Goal: Communication & Community: Answer question/provide support

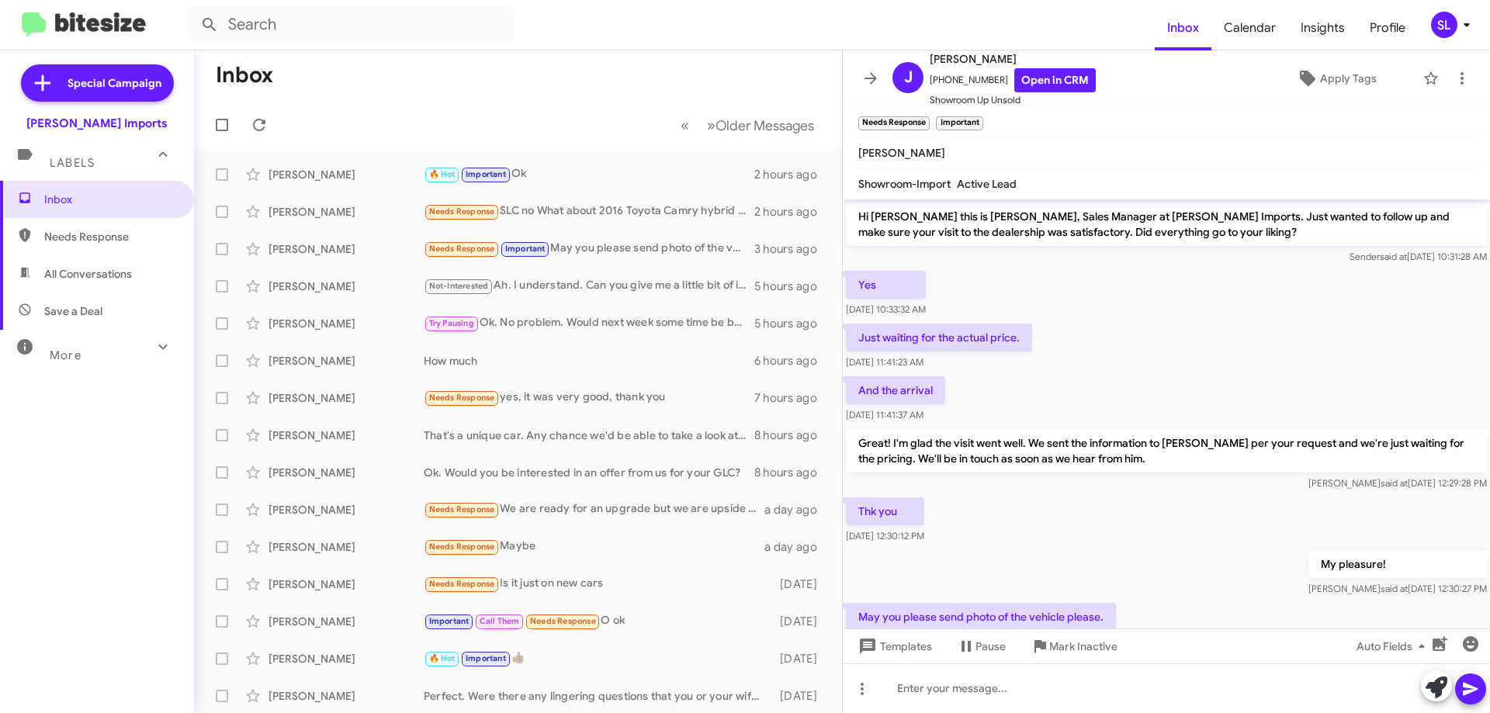
scroll to position [55, 0]
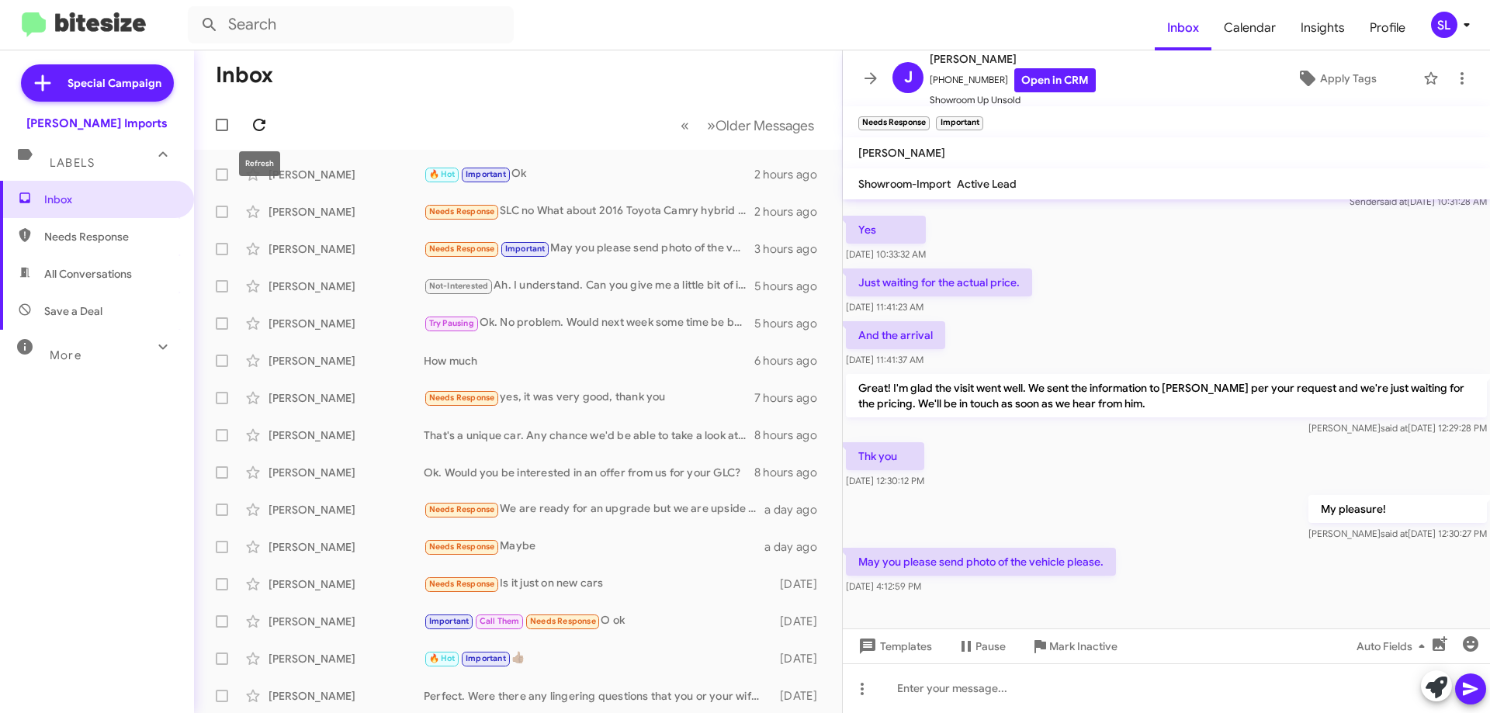
click at [256, 123] on icon at bounding box center [259, 125] width 19 height 19
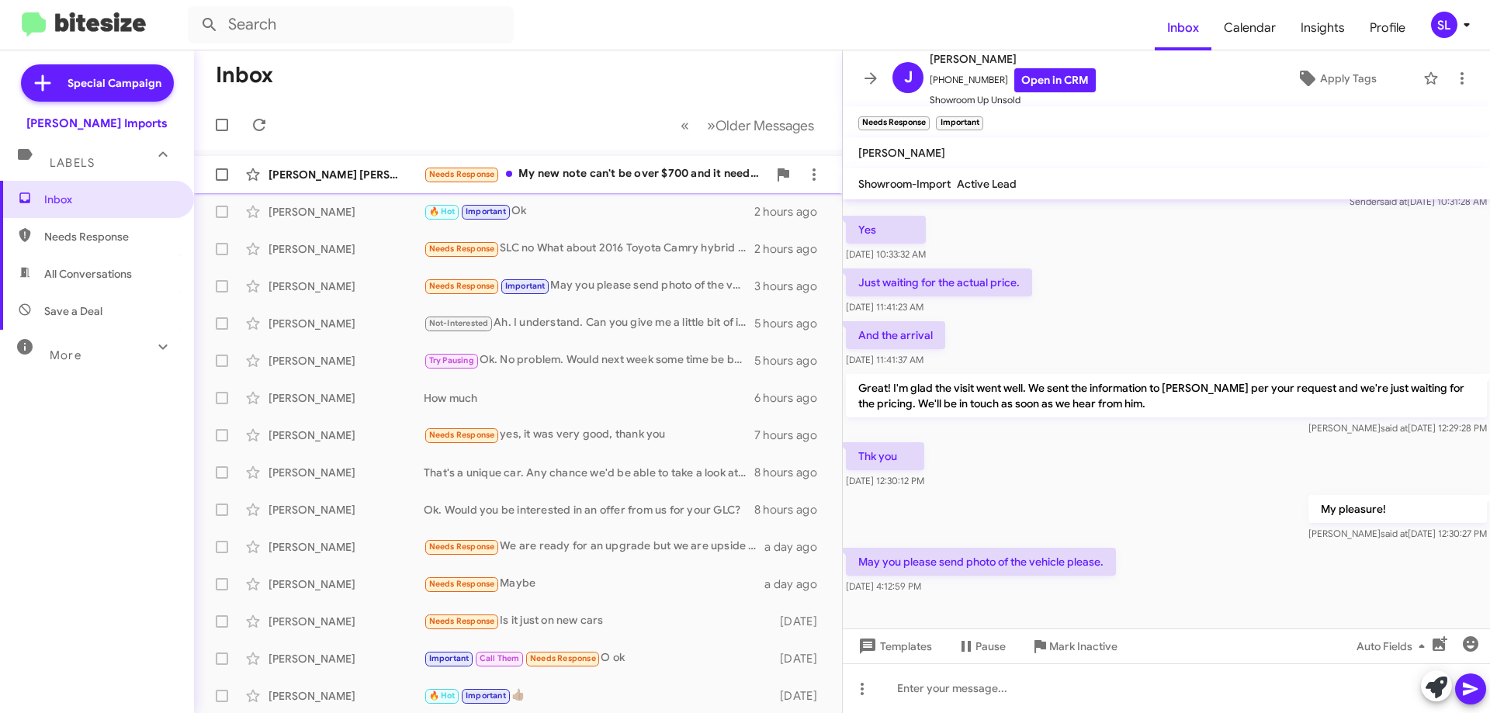
click at [631, 182] on div "Needs Response My new note can't be over $700 and it needs to an SUV also" at bounding box center [596, 174] width 344 height 18
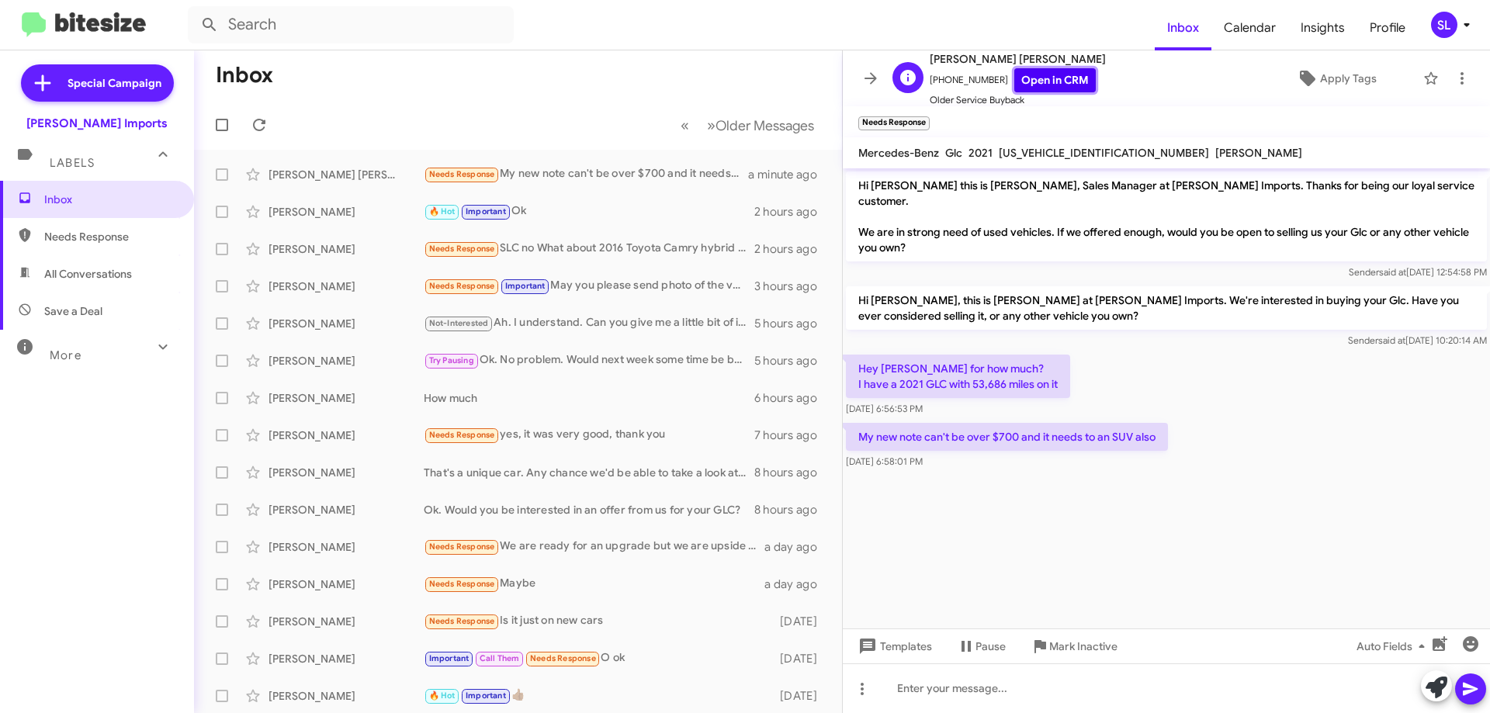
click at [1058, 85] on link "Open in CRM" at bounding box center [1054, 80] width 81 height 24
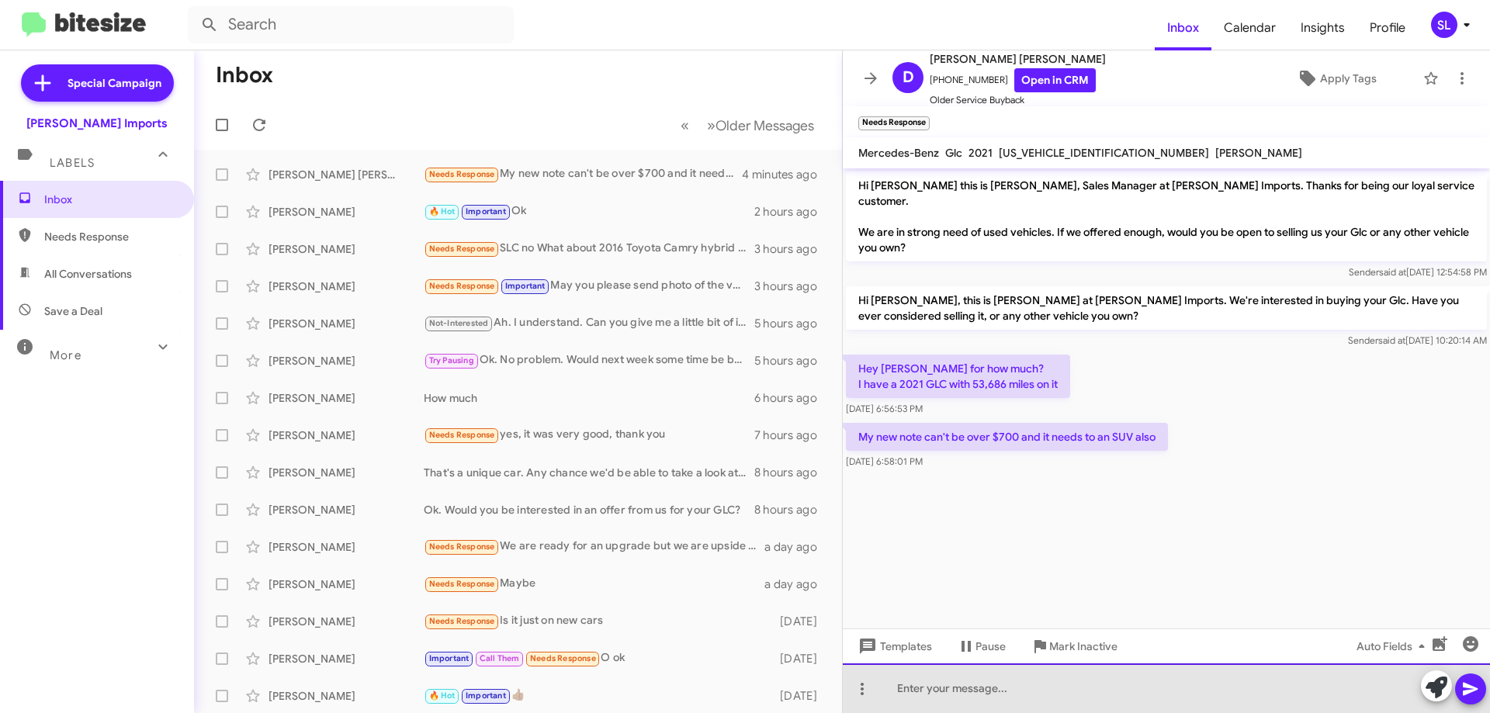
click at [1051, 697] on div at bounding box center [1166, 688] width 647 height 50
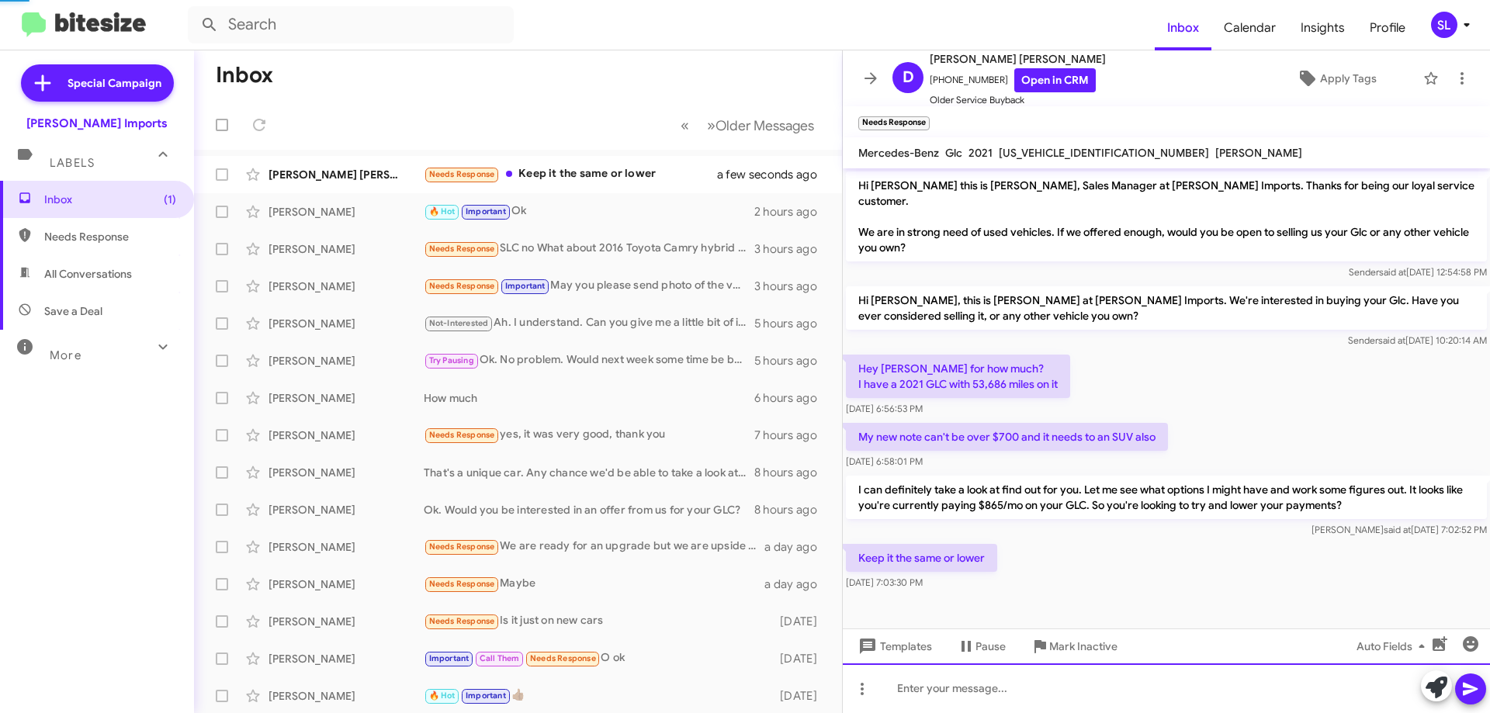
scroll to position [29, 0]
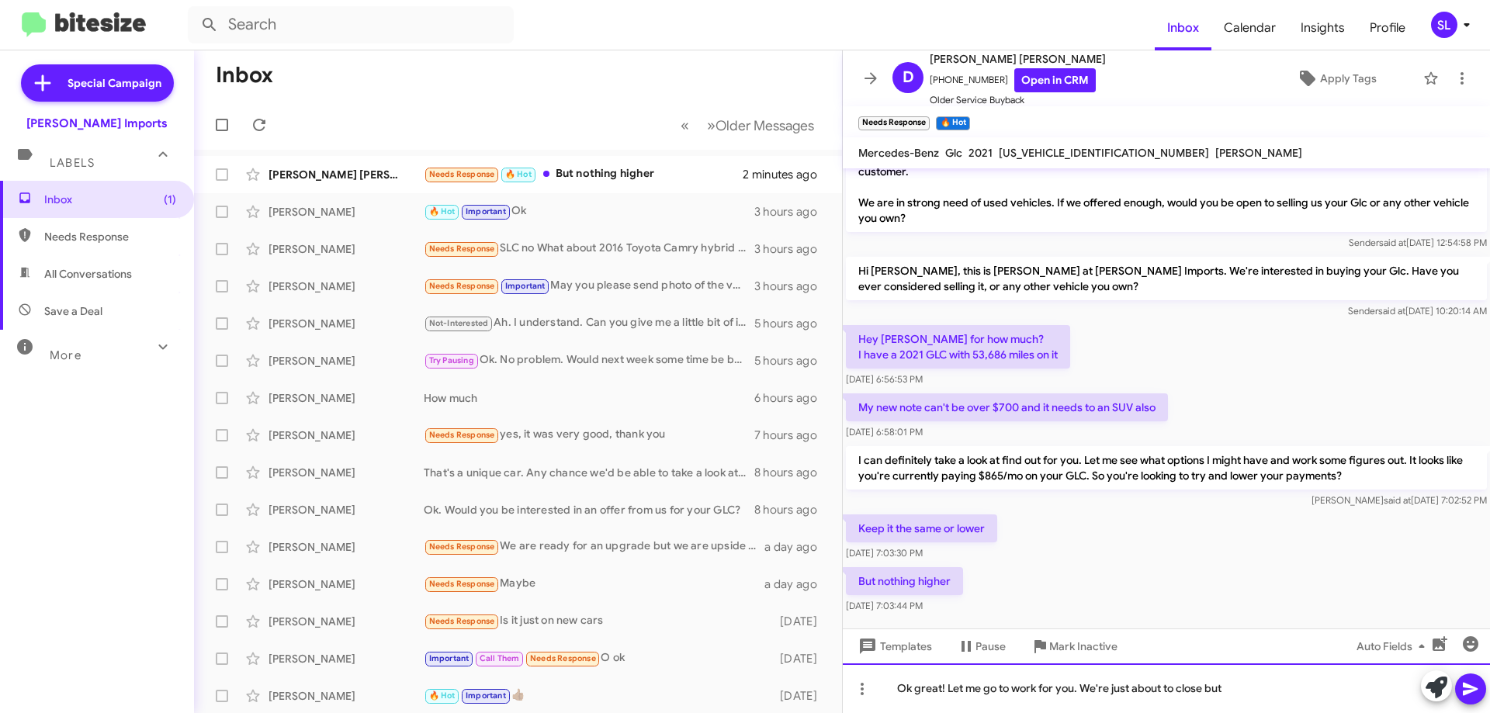
click at [1250, 694] on div "Ok great! Let me go to work for you. We're just about to close but" at bounding box center [1166, 688] width 647 height 50
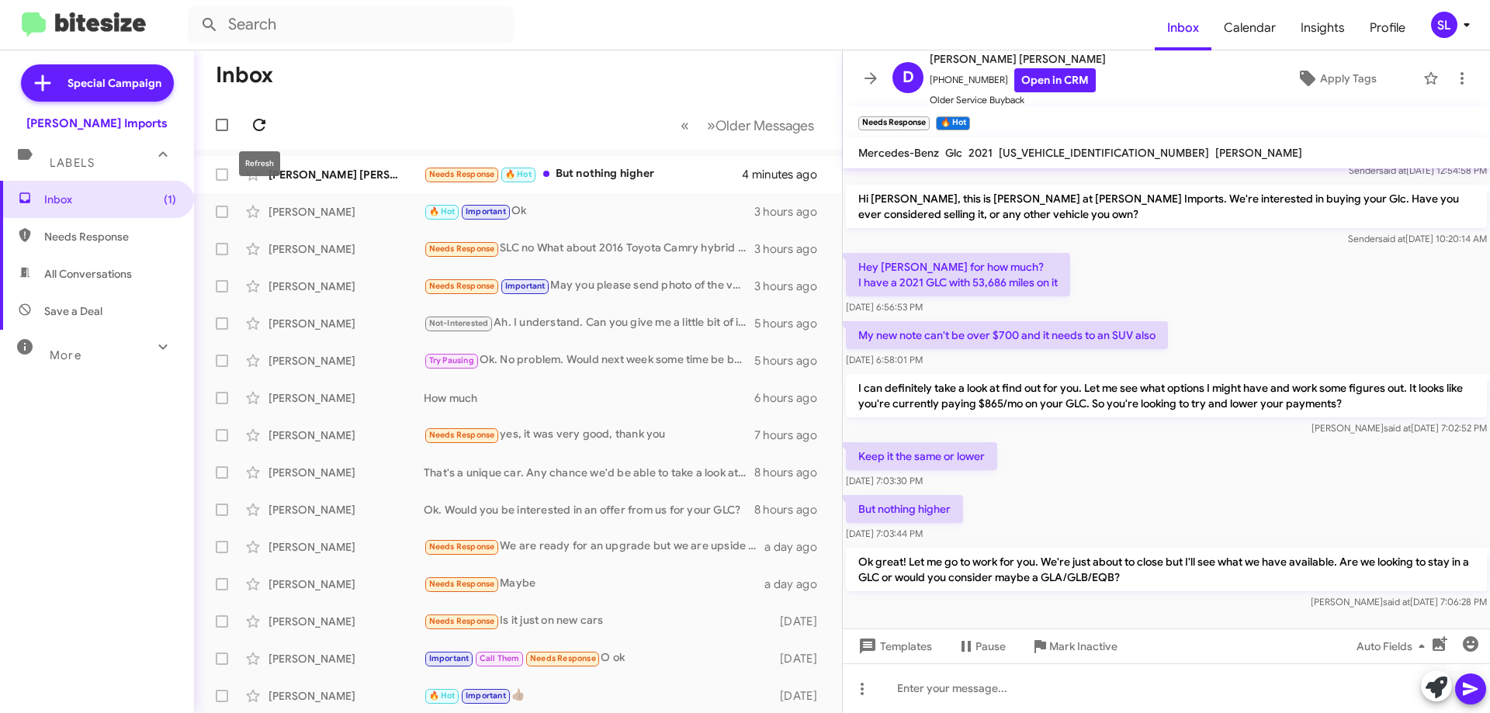
click at [257, 120] on icon at bounding box center [259, 125] width 12 height 12
click at [571, 182] on div "🔥 Hot Ok great! Let me go to work for you. We're just about to close but I'll s…" at bounding box center [596, 174] width 344 height 18
